Goal: Information Seeking & Learning: Understand process/instructions

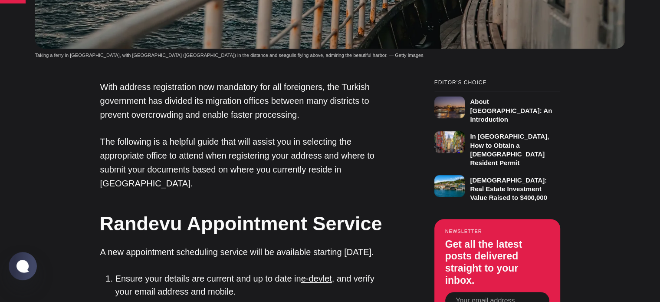
scroll to position [694, 0]
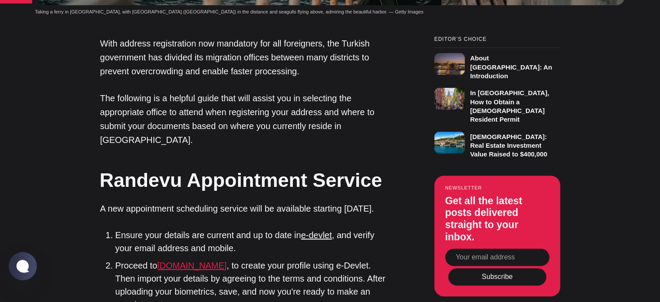
click at [223, 260] on link "[DOMAIN_NAME]" at bounding box center [191, 265] width 69 height 10
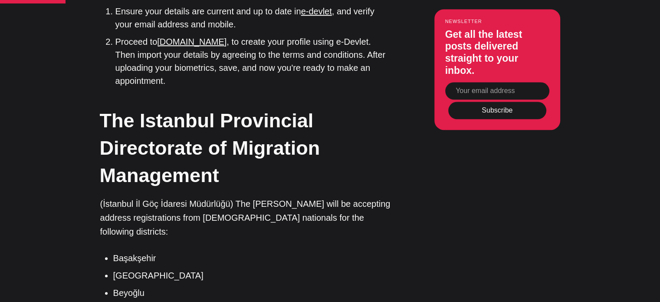
scroll to position [781, 0]
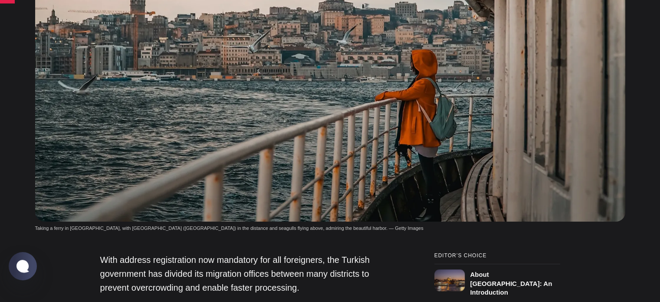
scroll to position [608, 0]
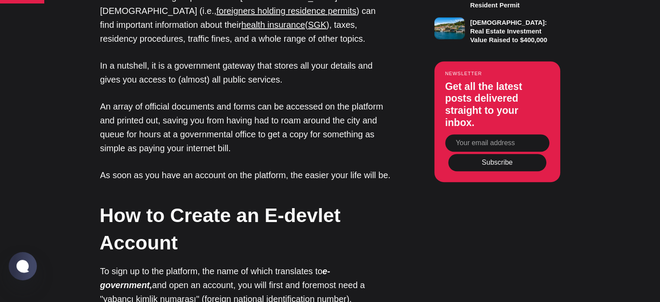
scroll to position [781, 0]
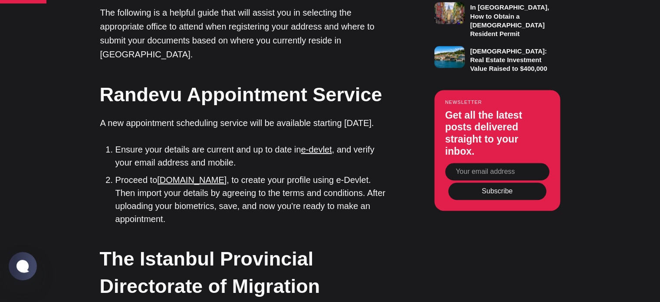
scroll to position [781, 0]
